Goal: Information Seeking & Learning: Learn about a topic

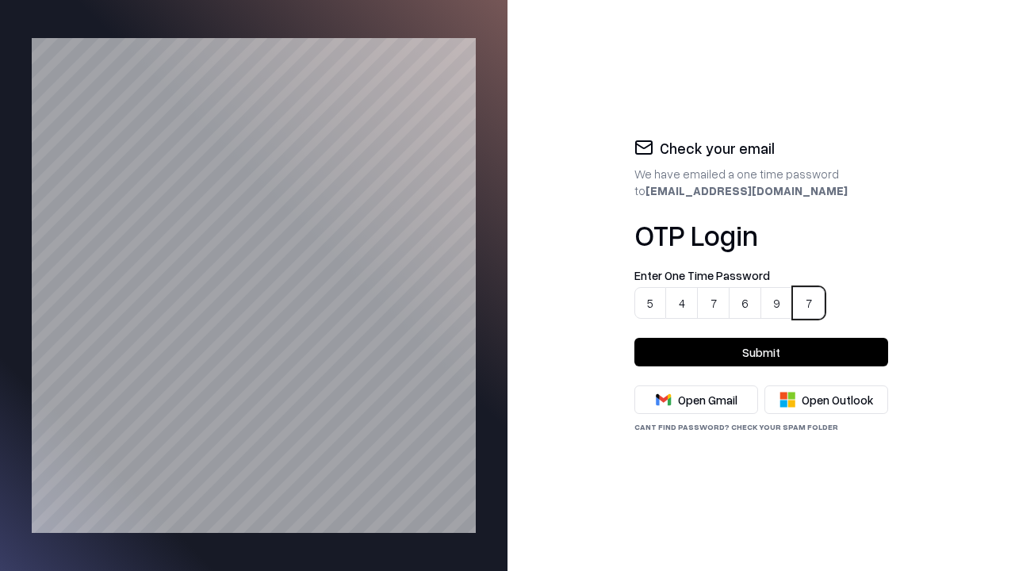
type input "******"
click at [761, 352] on button "Submit" at bounding box center [761, 352] width 254 height 29
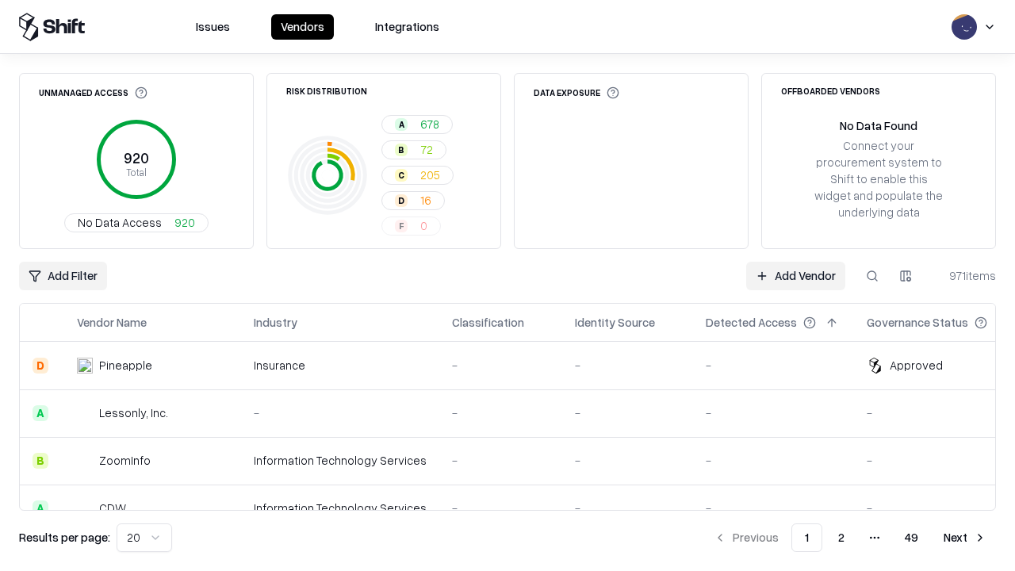
click at [141, 537] on html "Issues Vendors Integrations Unmanaged Access 920 Total No Data Access 920 Risk …" at bounding box center [507, 285] width 1015 height 571
click at [965, 537] on button "Next" at bounding box center [965, 537] width 62 height 29
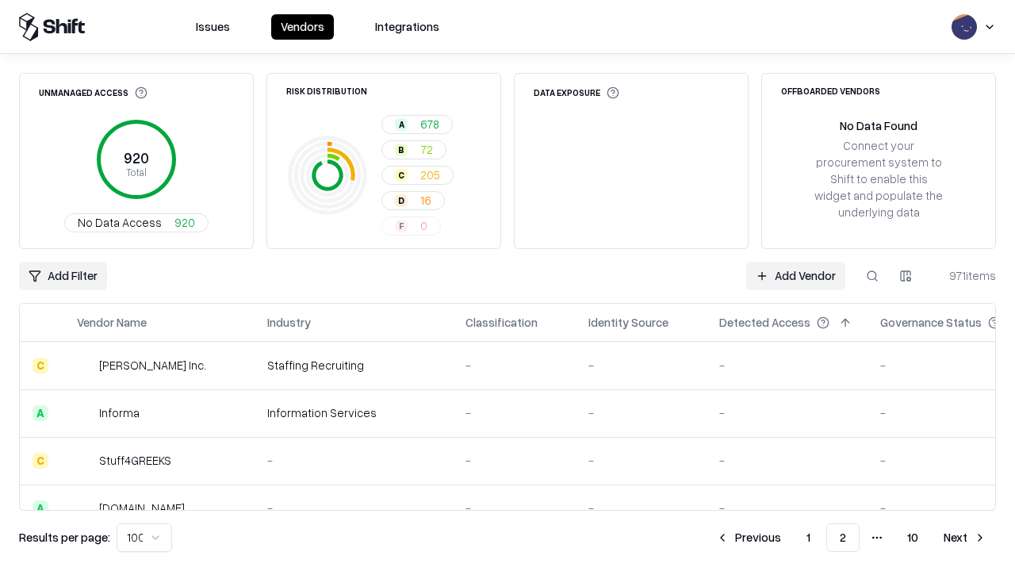
click at [965, 537] on button "Next" at bounding box center [965, 537] width 62 height 29
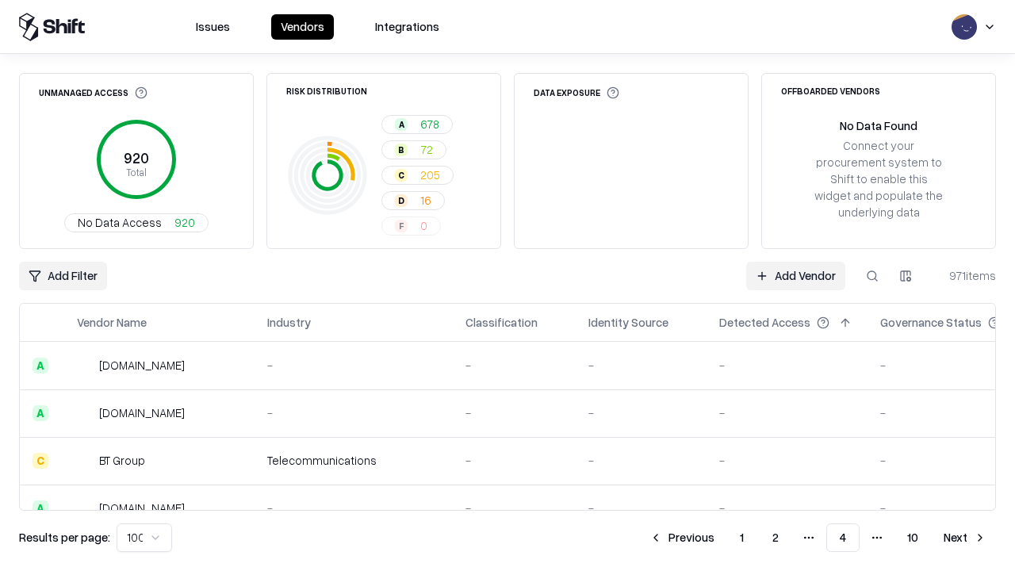
click at [965, 537] on button "Next" at bounding box center [965, 537] width 62 height 29
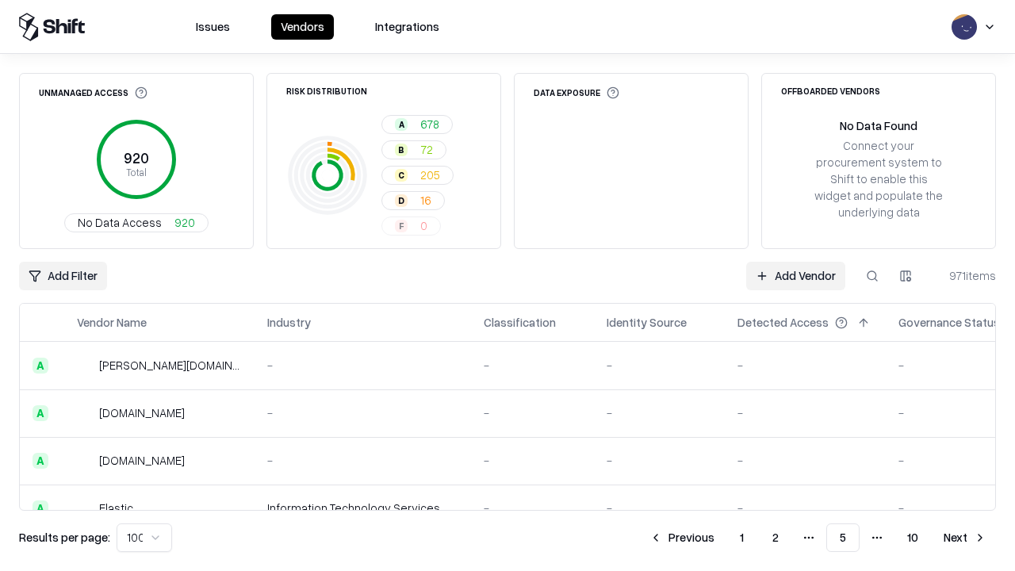
click at [965, 537] on button "Next" at bounding box center [965, 537] width 62 height 29
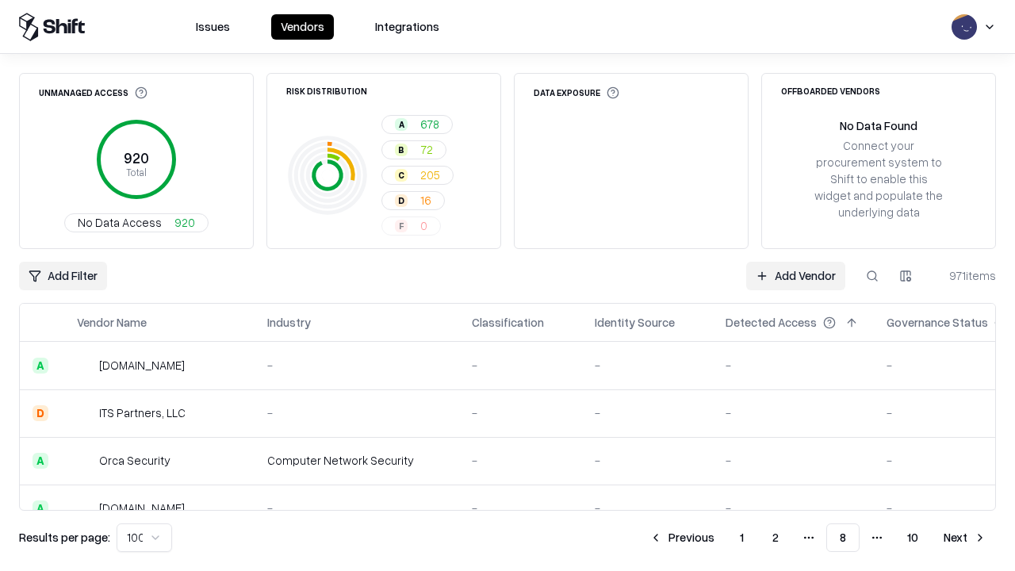
click at [965, 537] on button "Next" at bounding box center [965, 537] width 62 height 29
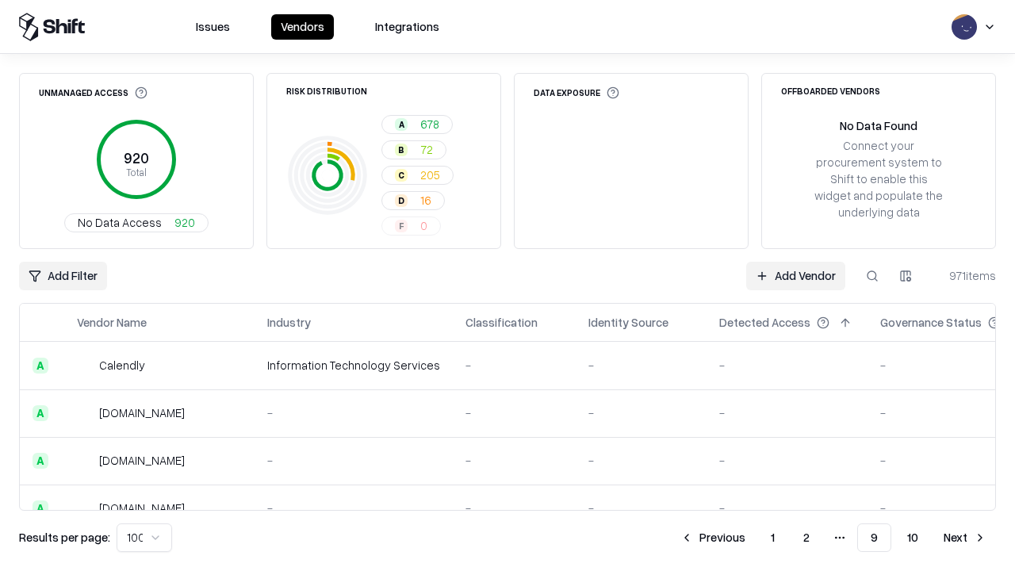
click at [965, 537] on button "Next" at bounding box center [965, 537] width 62 height 29
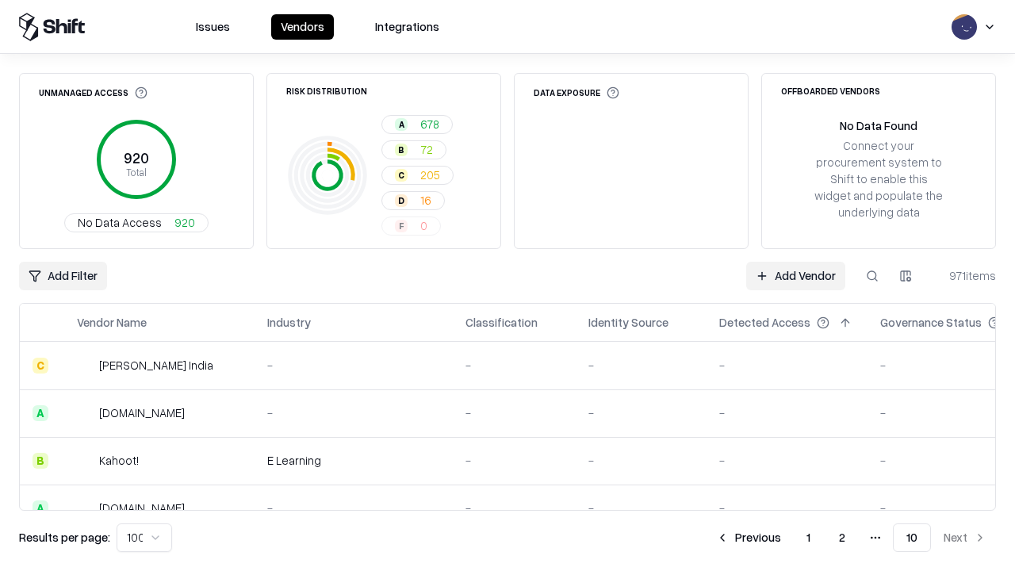
click at [749, 537] on button "Previous" at bounding box center [748, 537] width 84 height 29
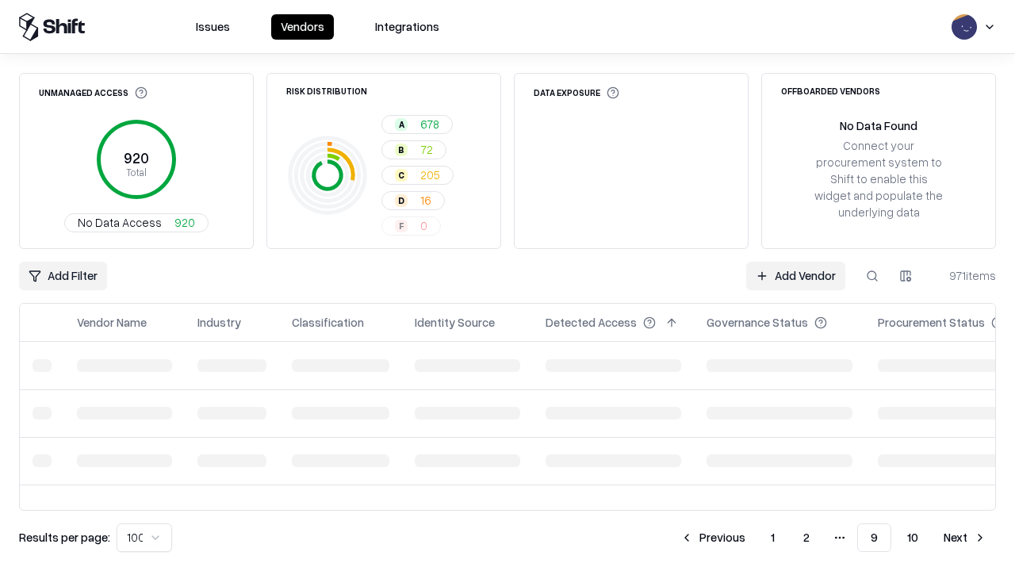
click at [714, 537] on button "Previous" at bounding box center [713, 537] width 84 height 29
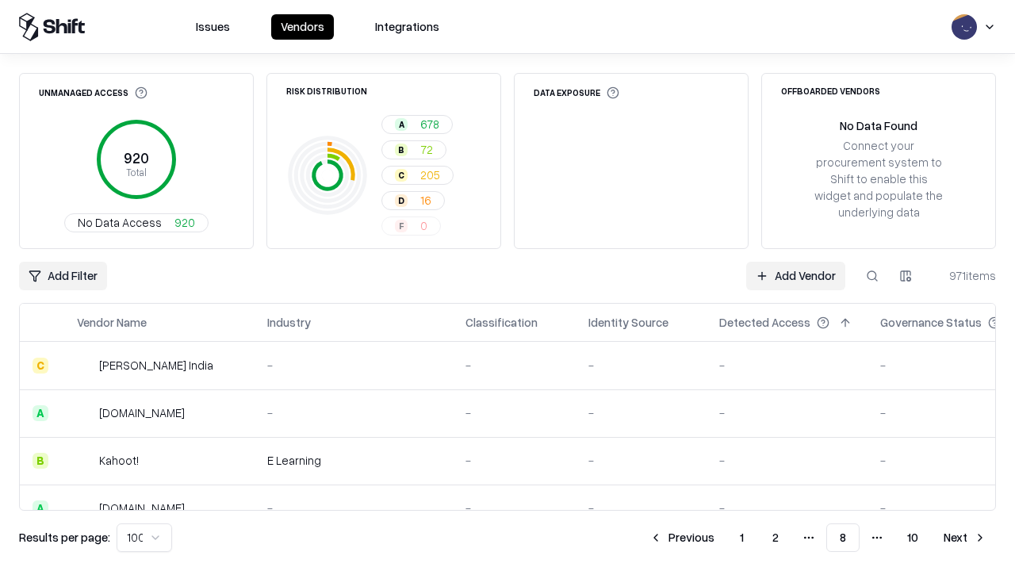
click at [682, 537] on button "Previous" at bounding box center [682, 537] width 84 height 29
click at [682, 537] on button "Previous" at bounding box center [681, 537] width 84 height 29
click at [682, 537] on button "Previous" at bounding box center [682, 537] width 84 height 29
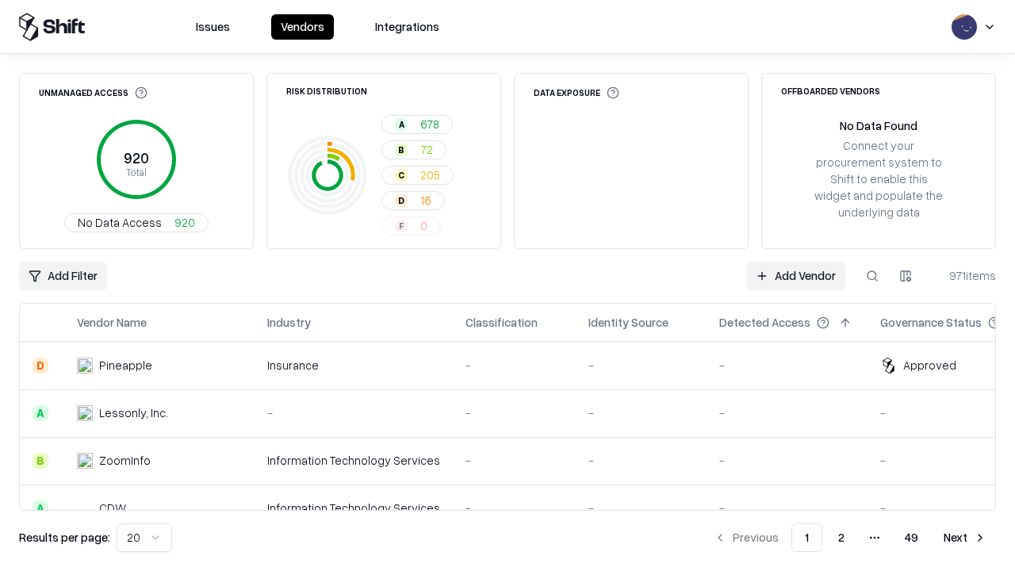
click at [507, 285] on div "Add Filter Add Vendor 971 items" at bounding box center [507, 276] width 976 height 29
click at [62, 276] on html "Issues Vendors Integrations Unmanaged Access 920 Total No Data Access 920 Risk …" at bounding box center [507, 285] width 1015 height 571
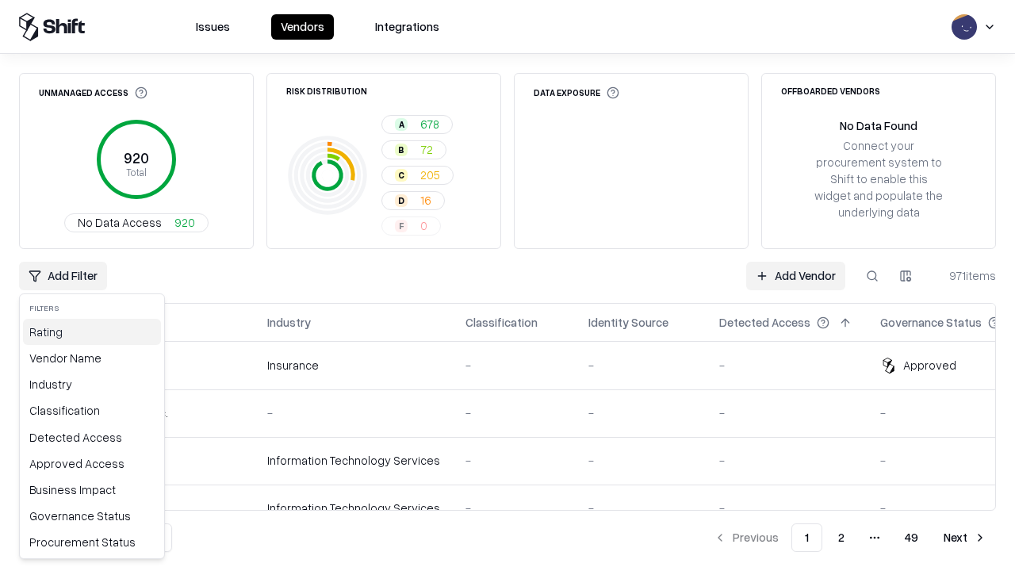
click at [88, 331] on div "Rating" at bounding box center [92, 332] width 138 height 26
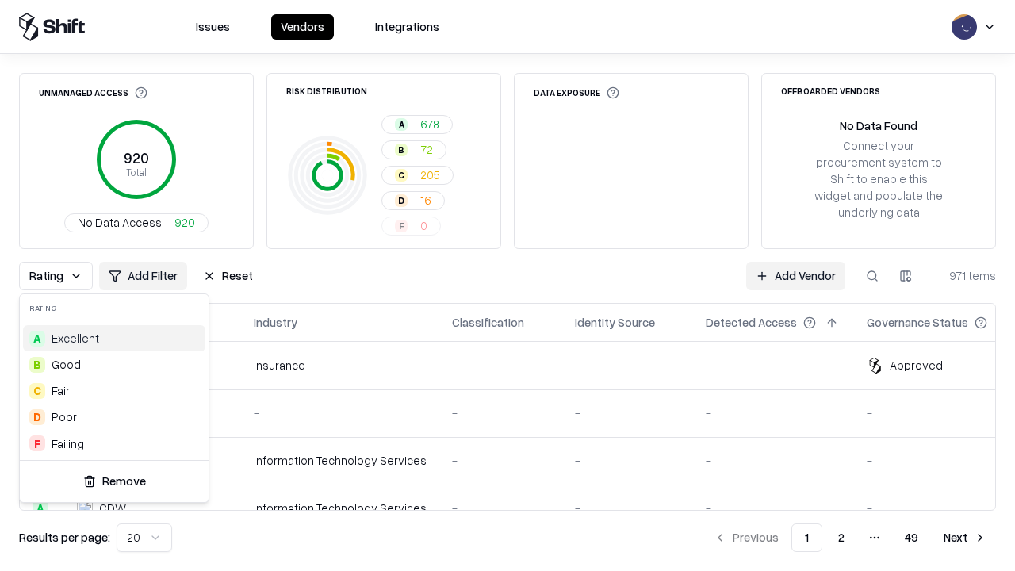
click at [507, 285] on html "Issues Vendors Integrations Unmanaged Access 920 Total No Data Access 920 Risk …" at bounding box center [507, 285] width 1015 height 571
click at [224, 276] on button "Reset" at bounding box center [227, 276] width 69 height 29
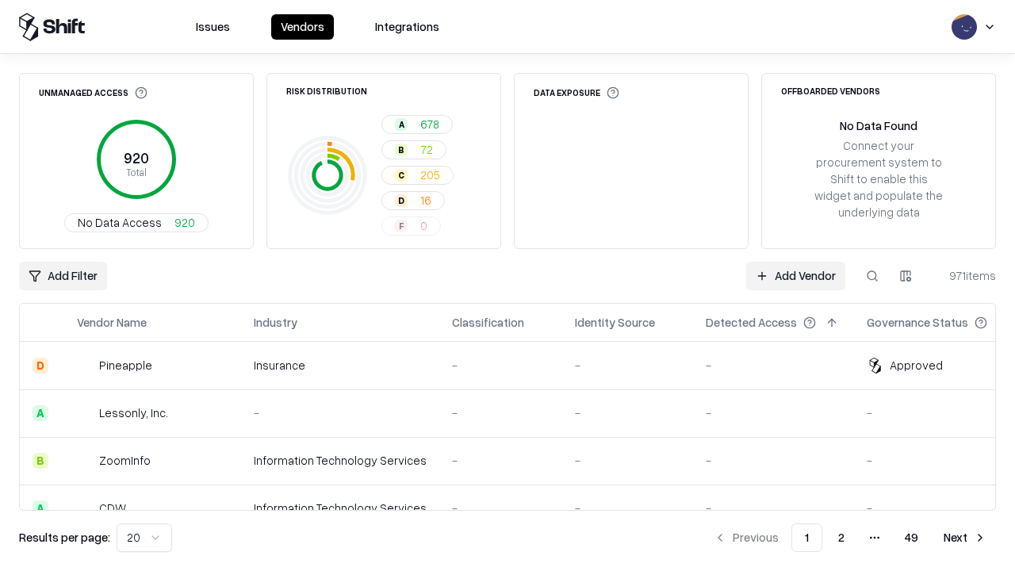
click at [507, 285] on div "Add Filter Add Vendor 971 items" at bounding box center [507, 276] width 976 height 29
click at [62, 276] on html "Issues Vendors Integrations Unmanaged Access 920 Total No Data Access 920 Risk …" at bounding box center [507, 285] width 1015 height 571
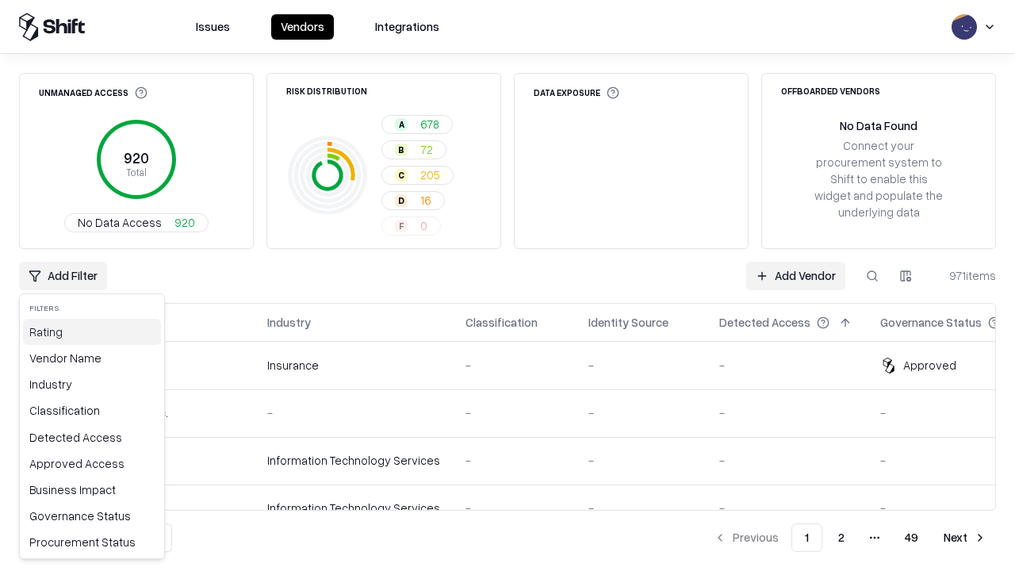
click at [88, 331] on div "Rating" at bounding box center [92, 332] width 138 height 26
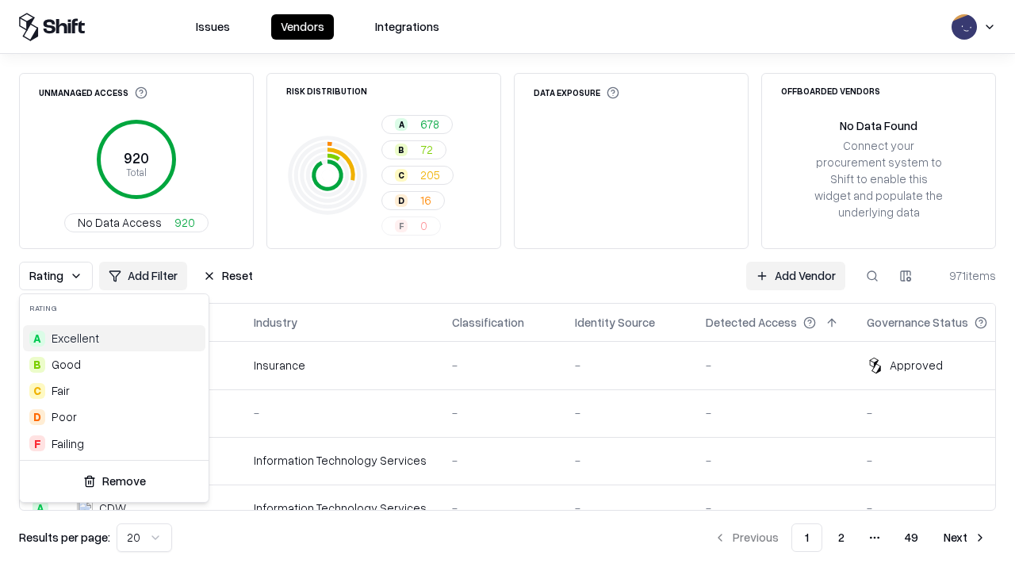
click at [111, 338] on div "A Excellent" at bounding box center [114, 338] width 182 height 26
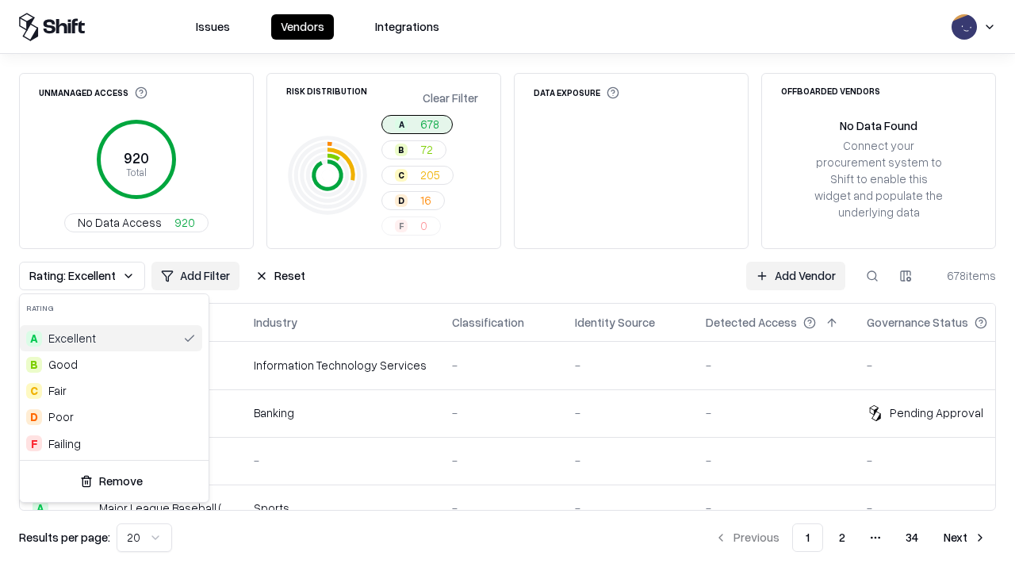
click at [507, 285] on html "Issues Vendors Integrations Unmanaged Access 920 Total No Data Access 920 Risk …" at bounding box center [507, 285] width 1015 height 571
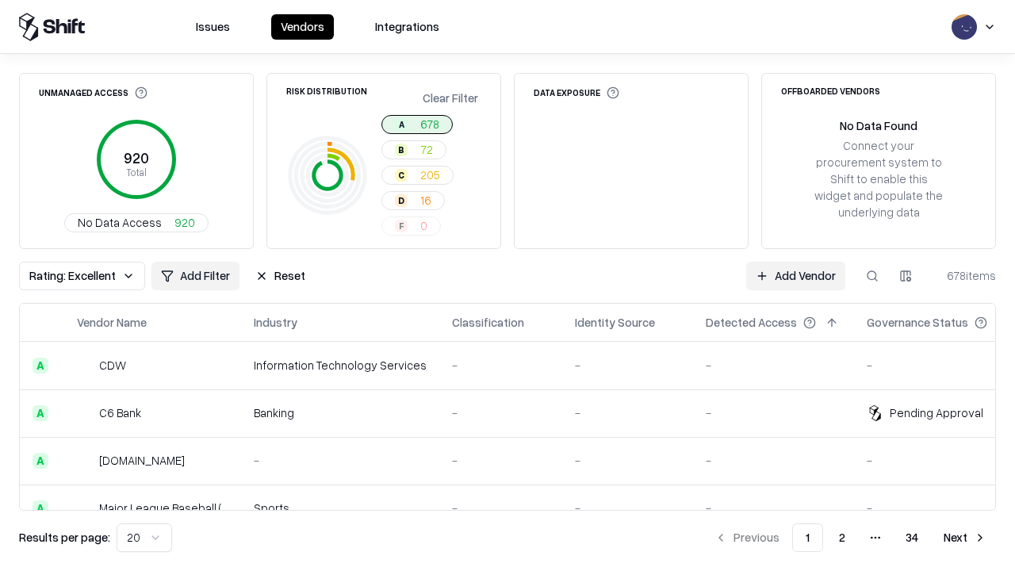
click at [507, 285] on div "Rating: Excellent Add Filter Reset Add Vendor 678 items" at bounding box center [507, 276] width 976 height 29
click at [274, 276] on button "Reset" at bounding box center [280, 276] width 69 height 29
click at [507, 285] on div "Add Filter Add Vendor 678 items" at bounding box center [507, 276] width 976 height 29
click at [62, 276] on html "Issues Vendors Integrations Unmanaged Access 920 Total No Data Access 920 Risk …" at bounding box center [507, 285] width 1015 height 571
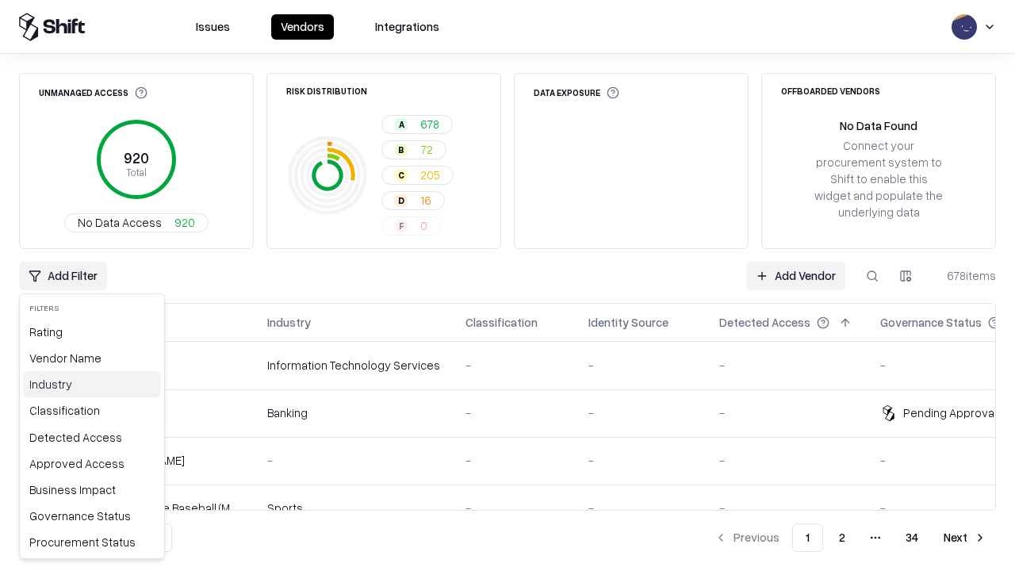
click at [88, 384] on div "Industry" at bounding box center [92, 384] width 138 height 26
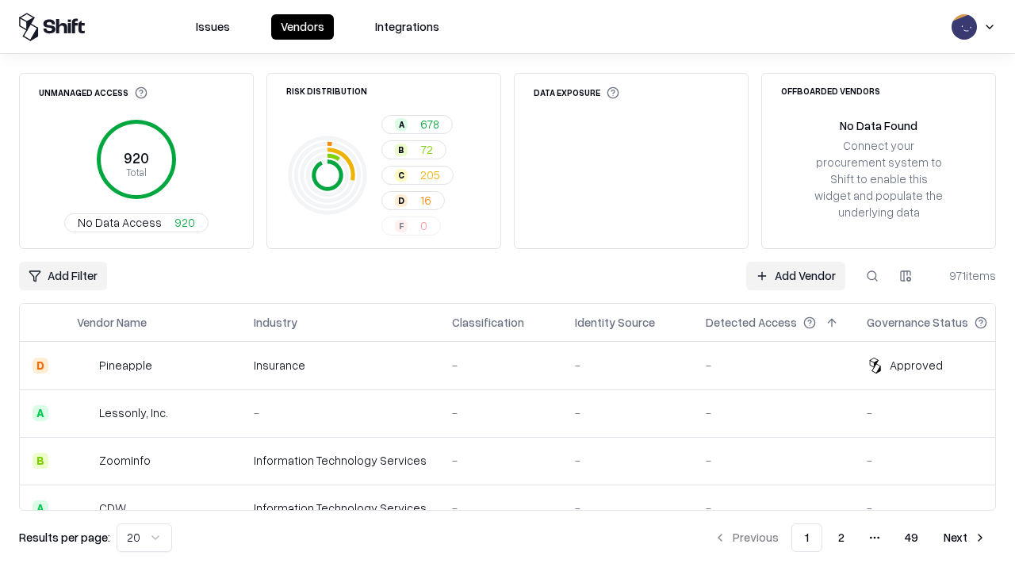
click at [905, 276] on html "Issues Vendors Integrations Unmanaged Access 920 Total No Data Access 920 Risk …" at bounding box center [507, 285] width 1015 height 571
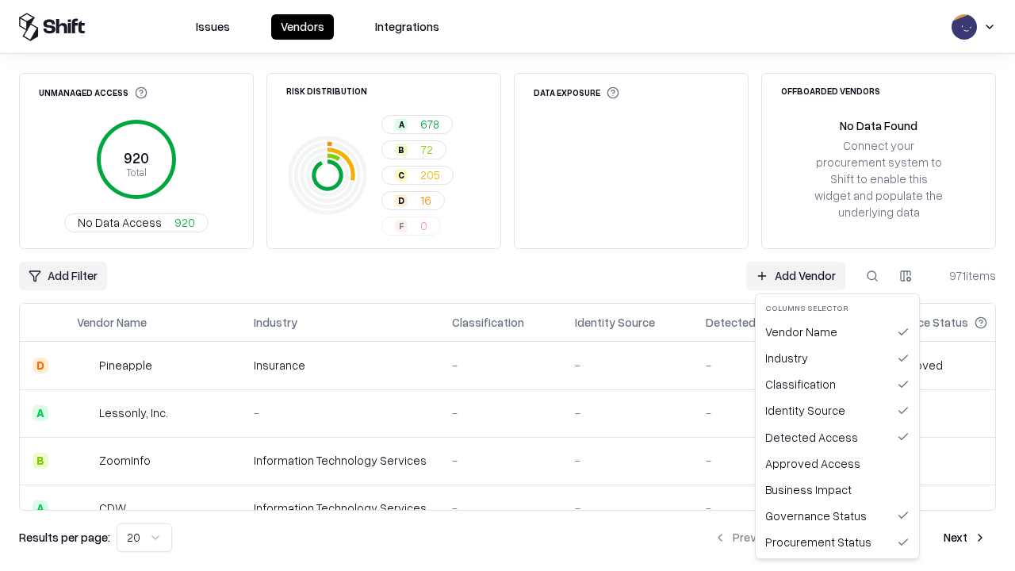
click at [507, 285] on html "Issues Vendors Integrations Unmanaged Access 920 Total No Data Access 920 Risk …" at bounding box center [507, 285] width 1015 height 571
click at [905, 276] on button "button" at bounding box center [905, 276] width 29 height 29
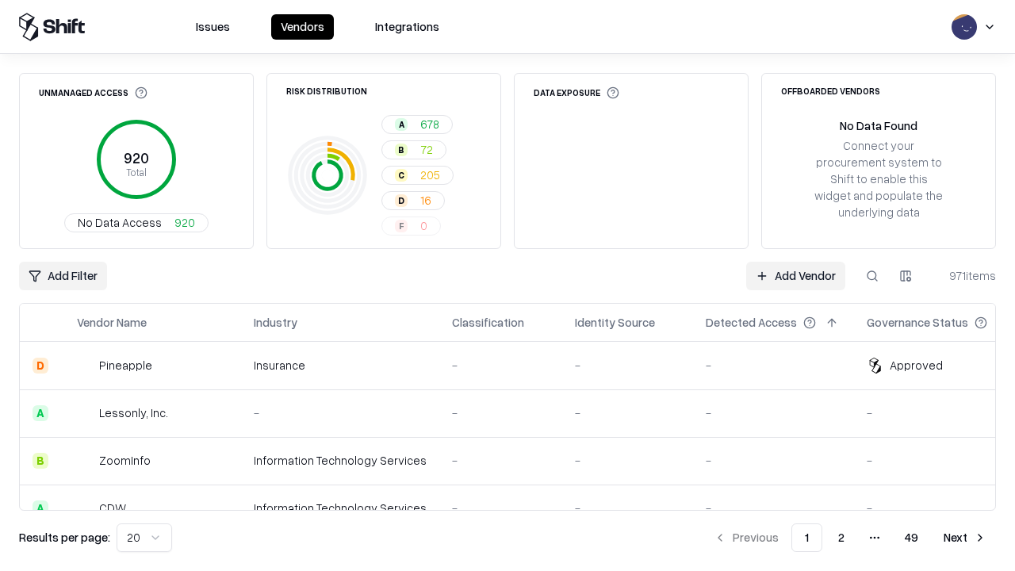
click at [905, 276] on html "Issues Vendors Integrations Unmanaged Access 920 Total No Data Access 920 Risk …" at bounding box center [507, 285] width 1015 height 571
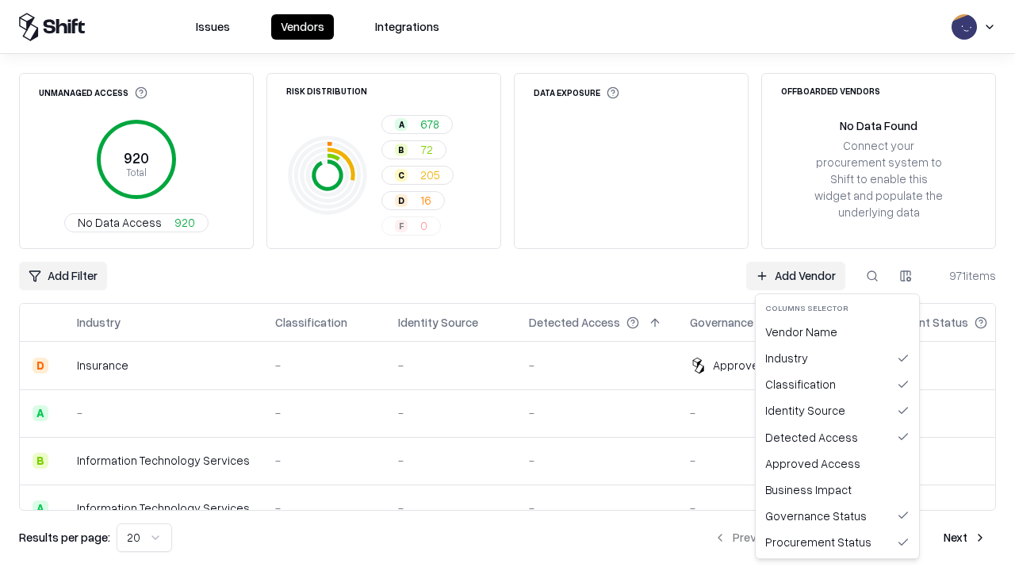
click at [905, 276] on html "Issues Vendors Integrations Unmanaged Access 920 Total No Data Access 920 Risk …" at bounding box center [507, 285] width 1015 height 571
click at [837, 331] on div "Vendor Name" at bounding box center [837, 332] width 157 height 26
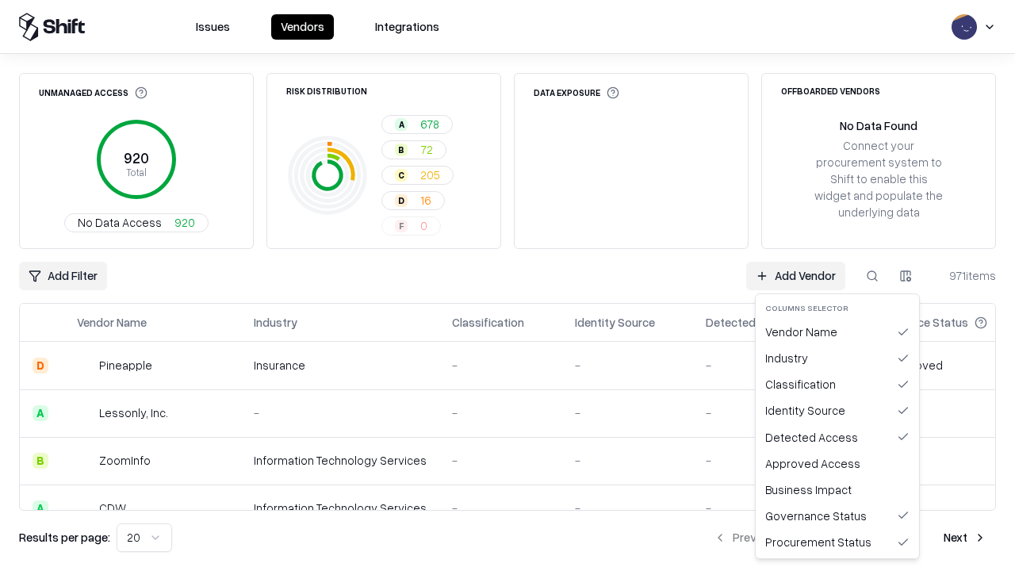
click at [905, 276] on button "button" at bounding box center [905, 276] width 29 height 29
click at [905, 276] on html "Issues Vendors Integrations Unmanaged Access 920 Total No Data Access 920 Risk …" at bounding box center [507, 285] width 1015 height 571
click at [837, 357] on div "Industry" at bounding box center [837, 358] width 157 height 26
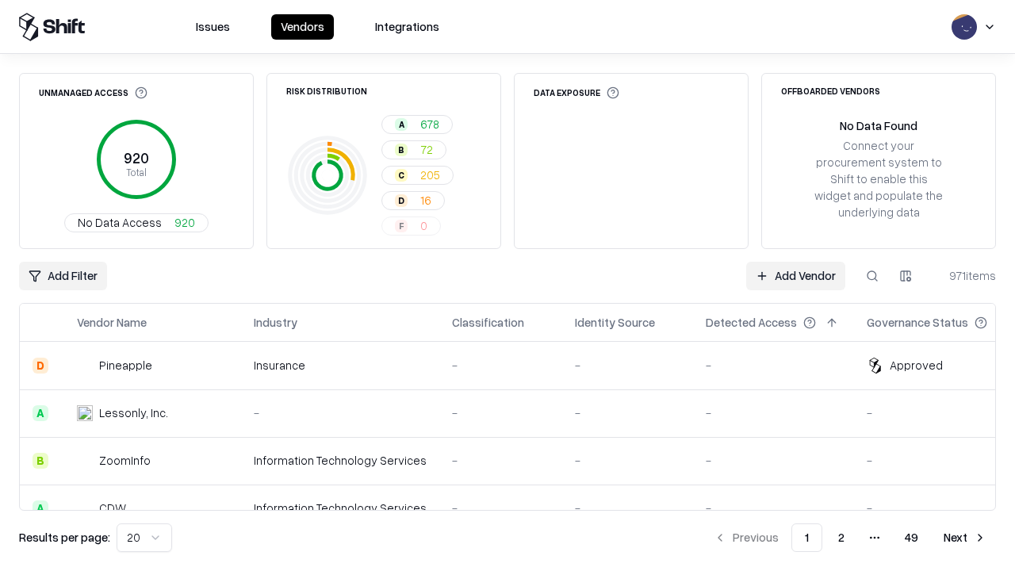
click at [141, 537] on html "Issues Vendors Integrations Unmanaged Access 920 Total No Data Access 920 Risk …" at bounding box center [507, 285] width 1015 height 571
click at [965, 537] on button "Next" at bounding box center [965, 537] width 62 height 29
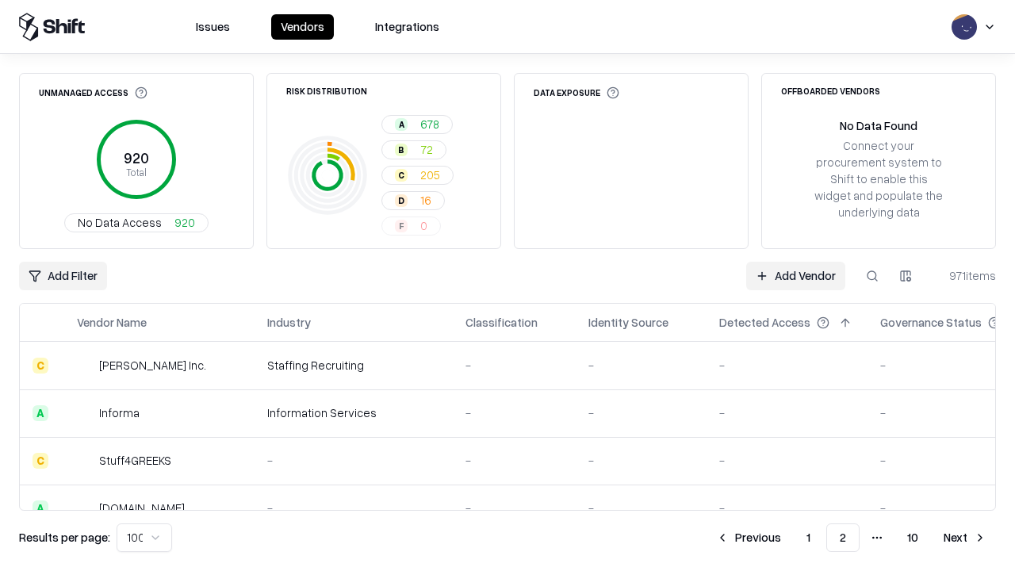
click at [965, 537] on button "Next" at bounding box center [965, 537] width 62 height 29
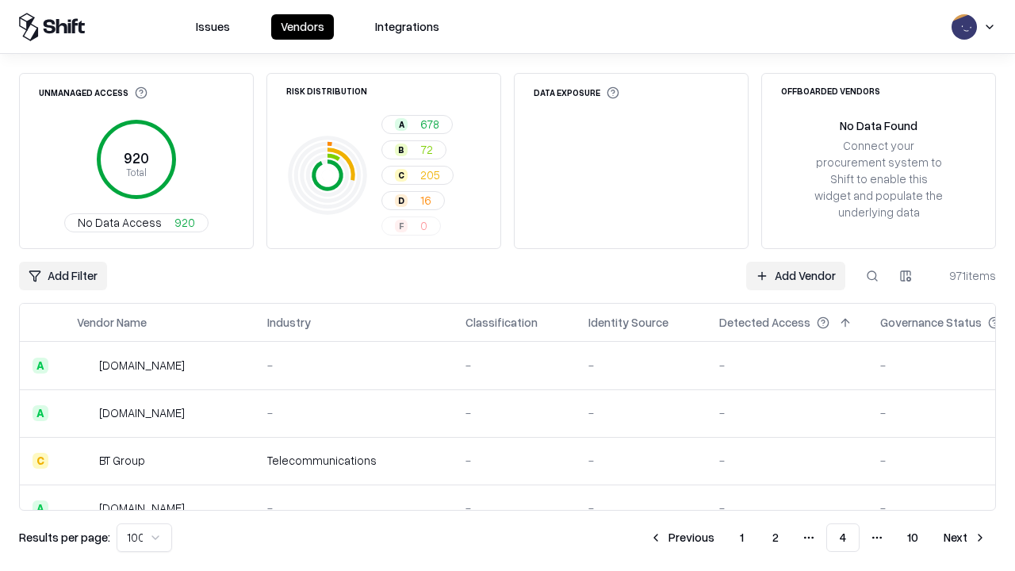
click at [965, 537] on button "Next" at bounding box center [965, 537] width 62 height 29
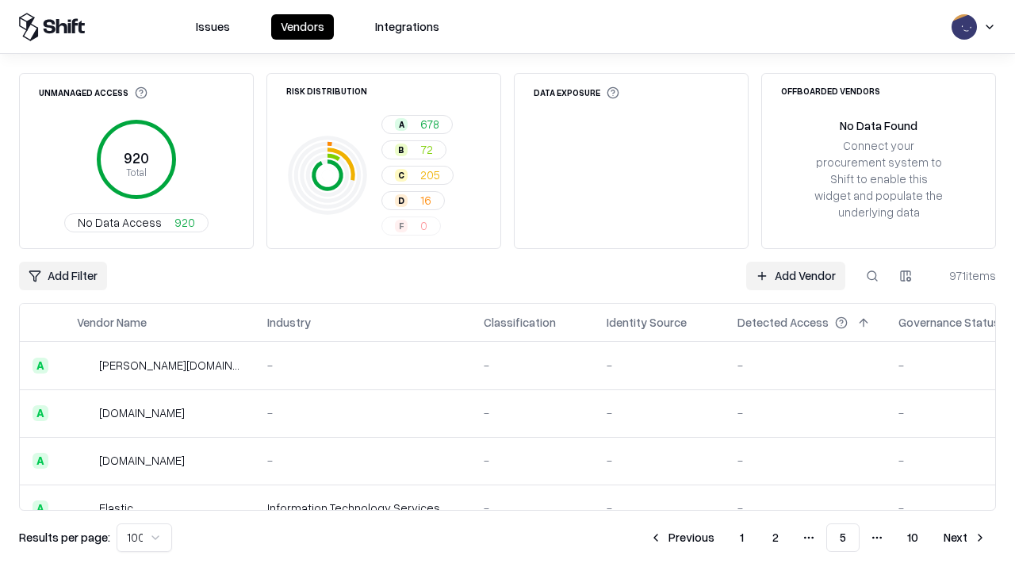
click at [965, 537] on button "Next" at bounding box center [965, 537] width 62 height 29
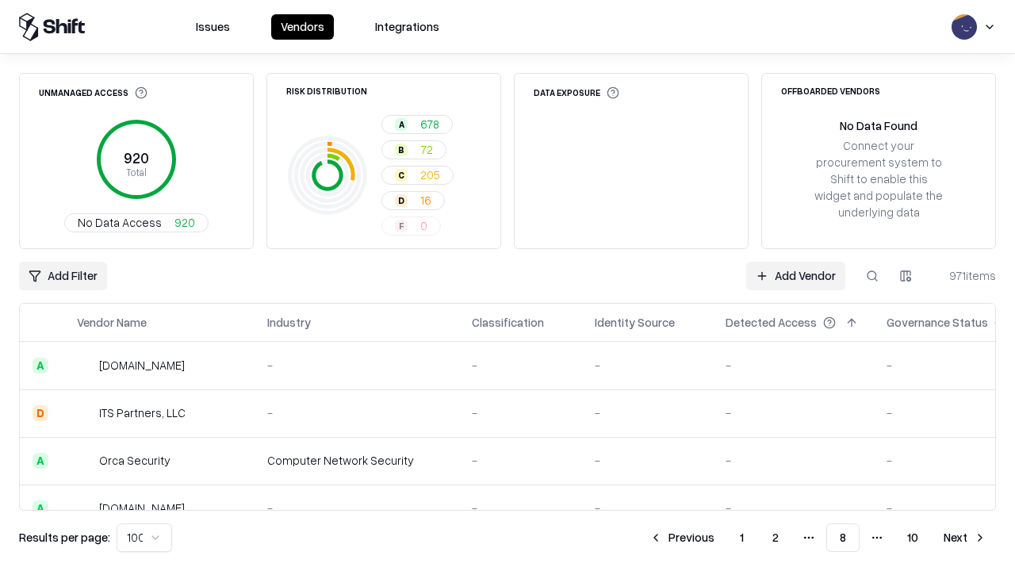
click at [965, 537] on button "Next" at bounding box center [965, 537] width 62 height 29
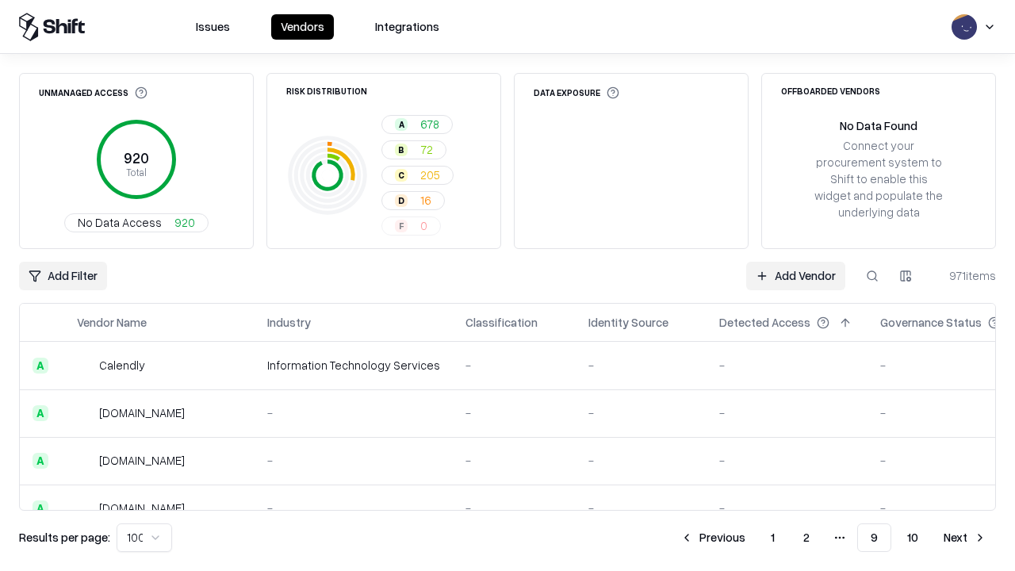
click at [965, 537] on button "Next" at bounding box center [965, 537] width 62 height 29
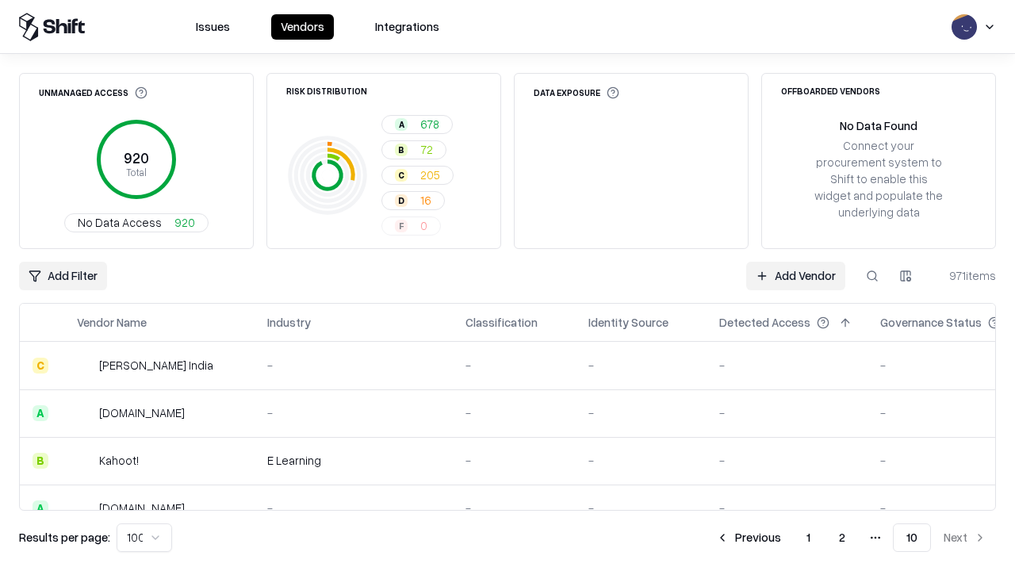
click at [749, 537] on button "Previous" at bounding box center [748, 537] width 84 height 29
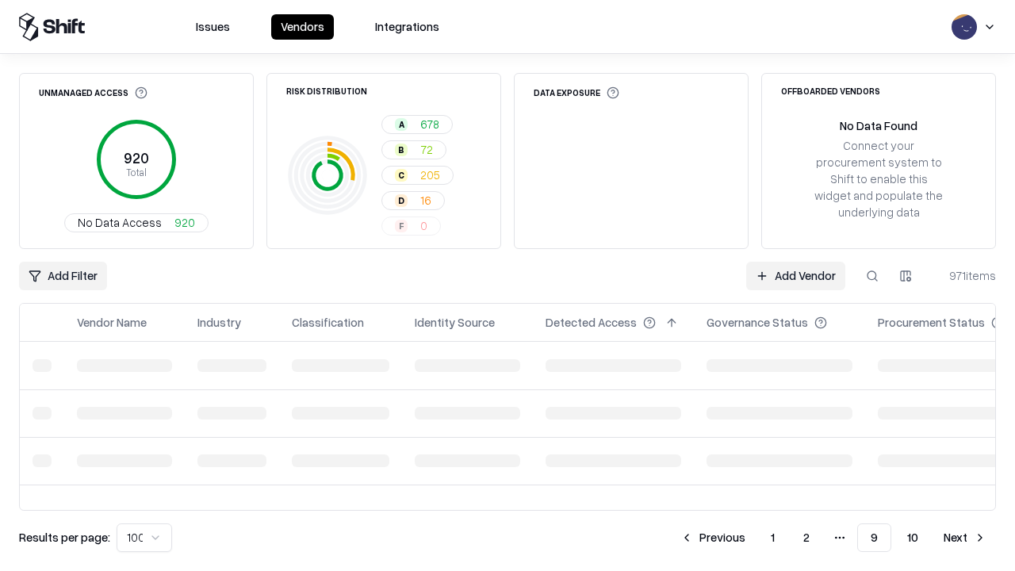
click at [714, 537] on button "Previous" at bounding box center [713, 537] width 84 height 29
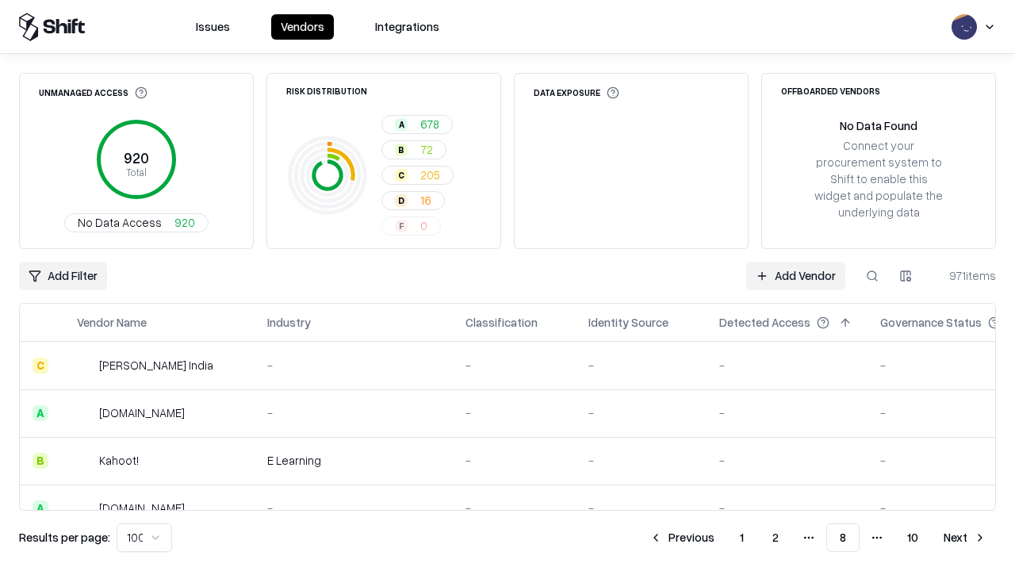
click at [682, 537] on button "Previous" at bounding box center [682, 537] width 84 height 29
click at [682, 537] on button "Previous" at bounding box center [681, 537] width 84 height 29
